Goal: Find contact information: Find contact information

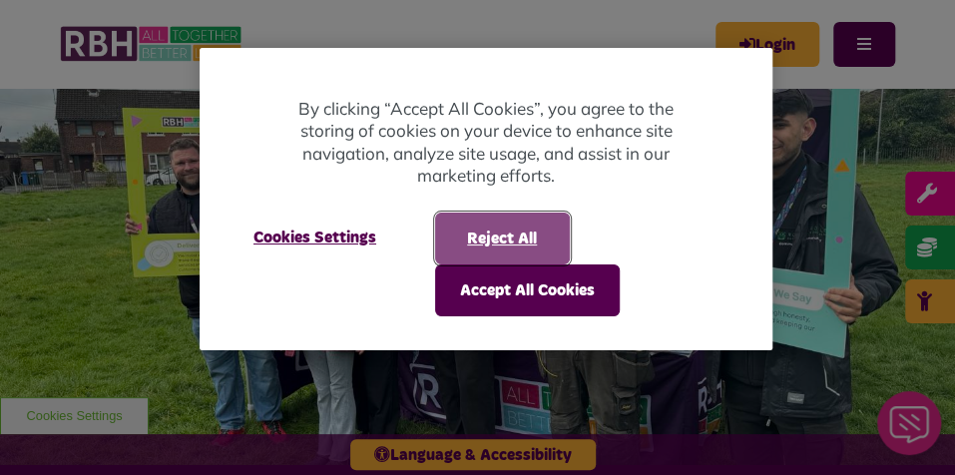
click at [517, 244] on button "Reject All" at bounding box center [502, 238] width 135 height 52
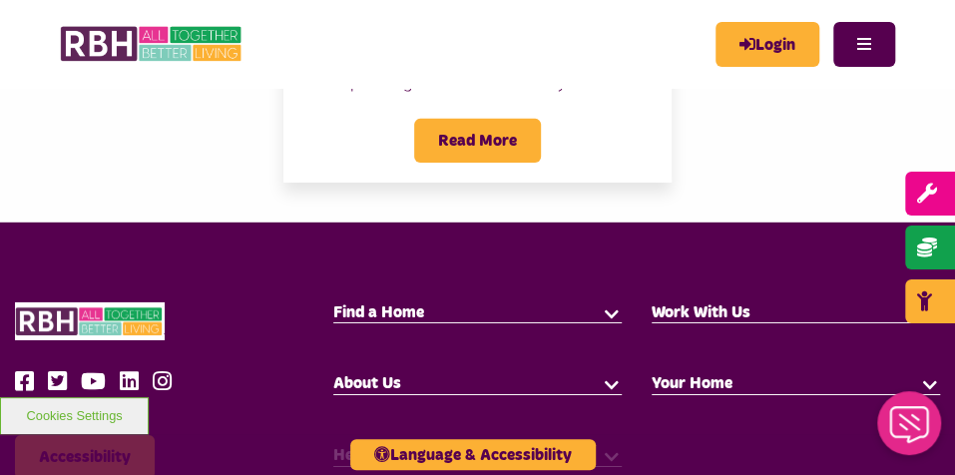
scroll to position [2365, 0]
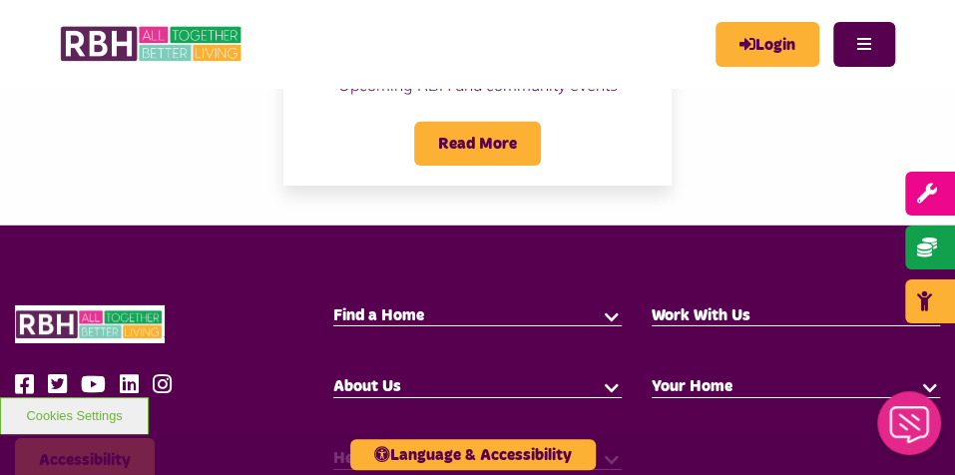
click at [388, 450] on span "Help & Support" at bounding box center [389, 458] width 112 height 16
click at [605, 448] on button "button" at bounding box center [612, 458] width 20 height 20
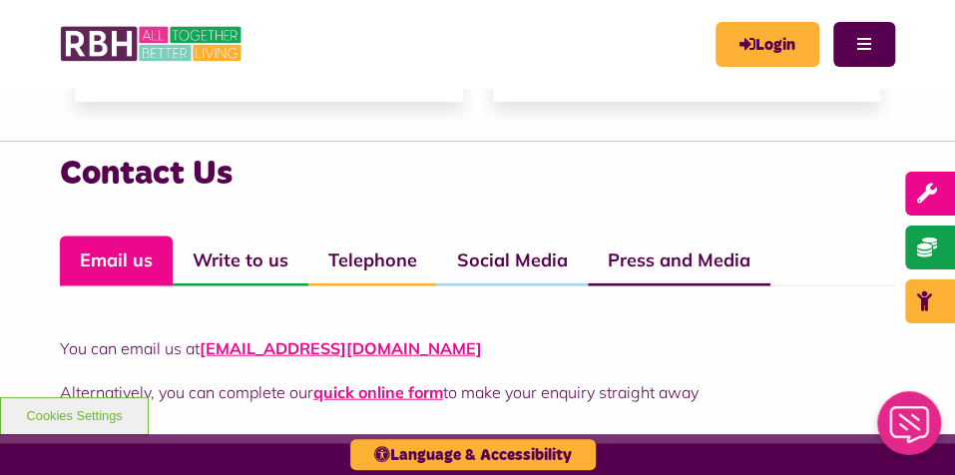
scroll to position [1591, 0]
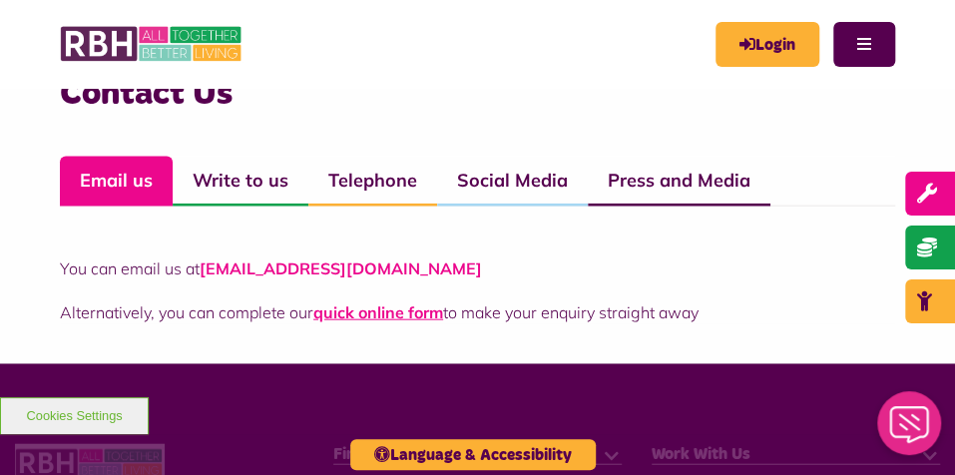
drag, startPoint x: 460, startPoint y: 268, endPoint x: 207, endPoint y: 270, distance: 252.4
click at [207, 270] on p "You can email us at [EMAIL_ADDRESS][DOMAIN_NAME]" at bounding box center [477, 268] width 835 height 24
copy link "[EMAIL_ADDRESS][DOMAIN_NAME]"
